Goal: Task Accomplishment & Management: Manage account settings

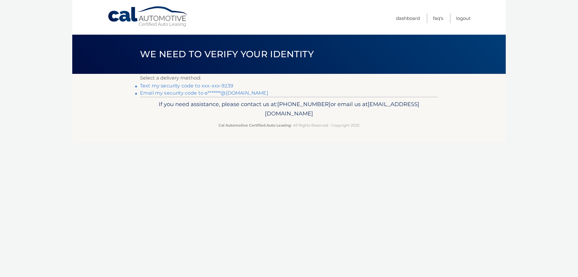
click at [204, 85] on link "Text my security code to xxx-xxx-9239" at bounding box center [186, 86] width 93 height 6
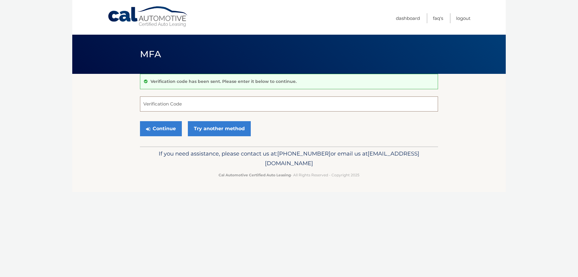
click at [193, 104] on input "Verification Code" at bounding box center [289, 103] width 298 height 15
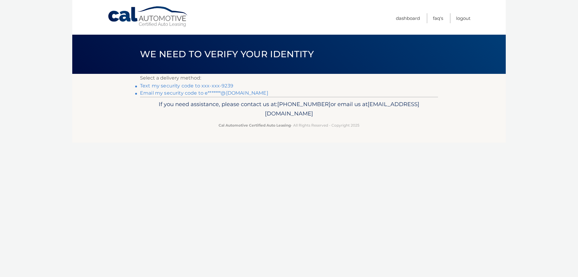
click at [224, 86] on link "Text my security code to xxx-xxx-9239" at bounding box center [186, 86] width 93 height 6
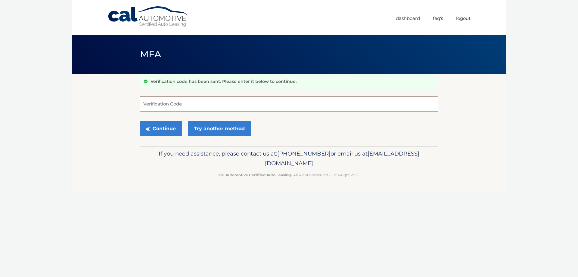
click at [202, 104] on input "Verification Code" at bounding box center [289, 103] width 298 height 15
type input "169776"
click at [169, 126] on button "Continue" at bounding box center [161, 128] width 42 height 15
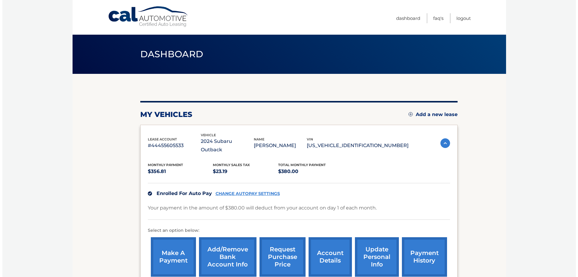
scroll to position [60, 0]
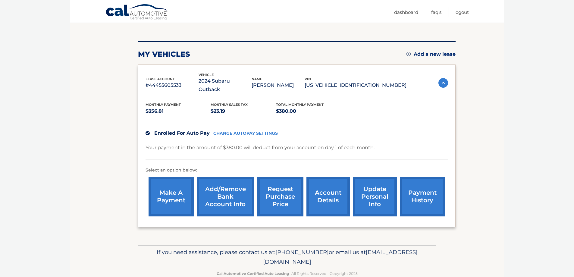
click at [274, 193] on link "request purchase price" at bounding box center [280, 196] width 46 height 39
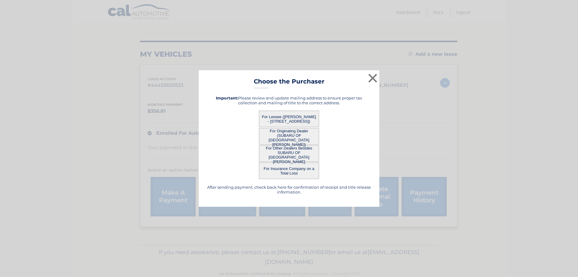
click at [290, 138] on button "For Originating Dealer (SUBARU OF [GEOGRAPHIC_DATA][PERSON_NAME])" at bounding box center [289, 136] width 60 height 17
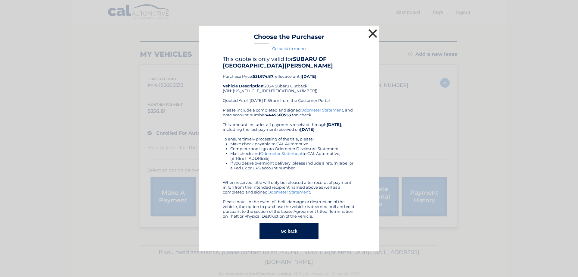
click at [374, 34] on button "×" at bounding box center [373, 33] width 12 height 12
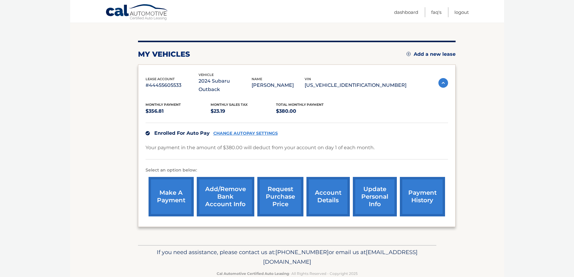
click at [278, 200] on link "request purchase price" at bounding box center [280, 196] width 46 height 39
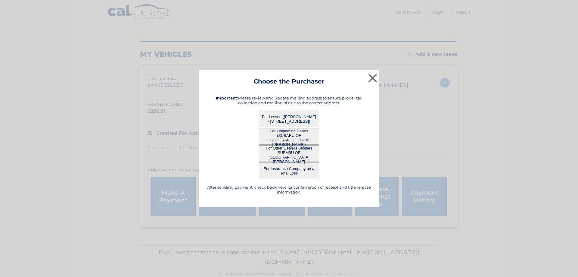
click at [275, 123] on button "For Lessee ([PERSON_NAME] - [STREET_ADDRESS])" at bounding box center [289, 119] width 60 height 17
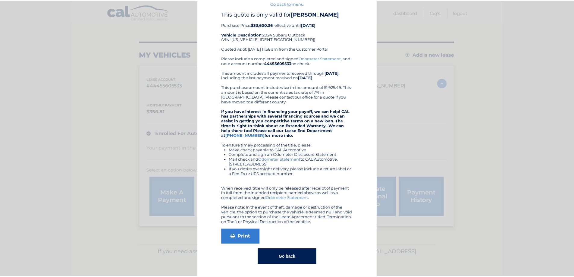
scroll to position [0, 0]
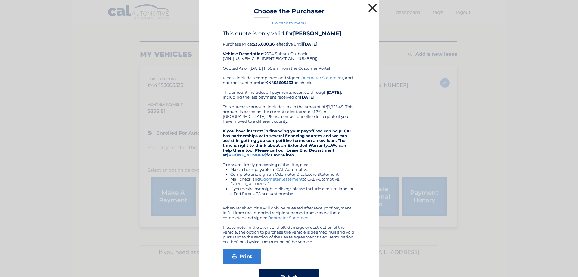
click at [371, 6] on button "×" at bounding box center [373, 8] width 12 height 12
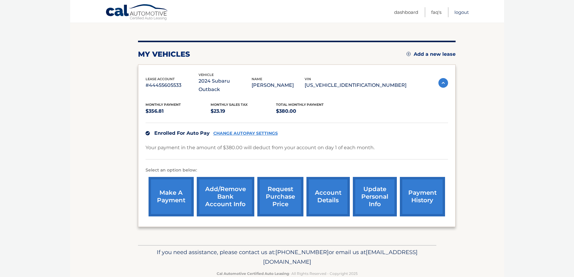
click at [463, 12] on link "Logout" at bounding box center [461, 12] width 14 height 10
